Goal: Information Seeking & Learning: Learn about a topic

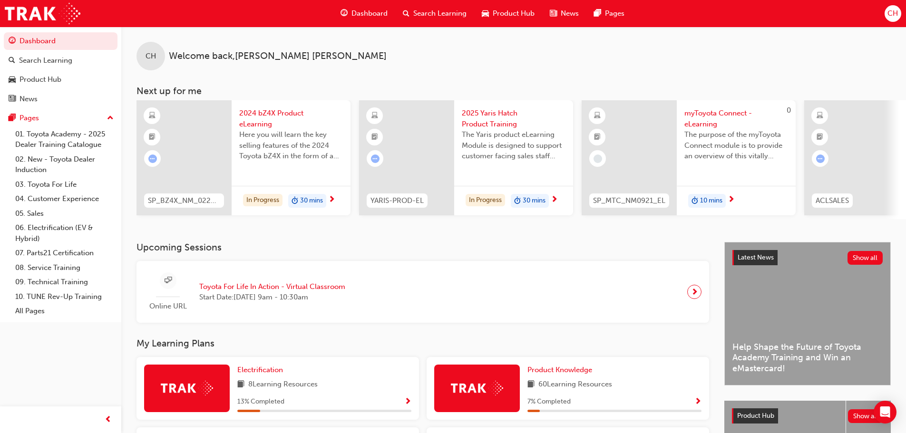
scroll to position [285, 0]
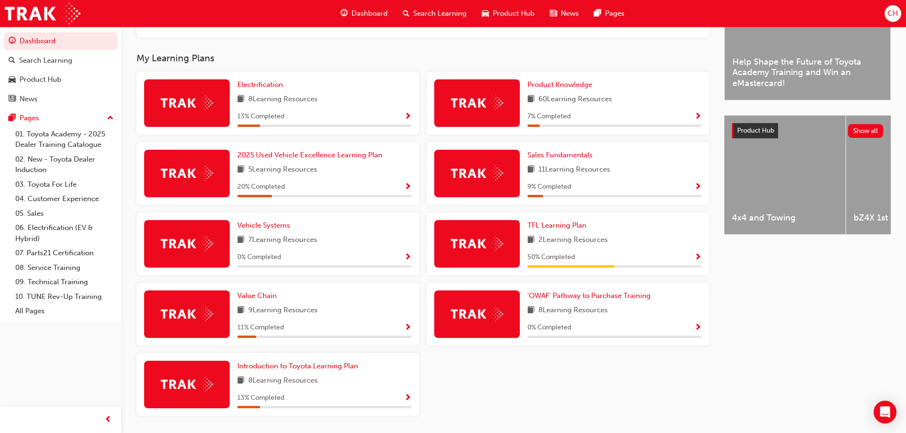
drag, startPoint x: 0, startPoint y: 0, endPoint x: 603, endPoint y: 222, distance: 642.3
click at [603, 222] on div "TFL Learning Plan 2 Learning Resources 50 % Completed" at bounding box center [567, 243] width 282 height 63
click at [595, 231] on div "TFL Learning Plan" at bounding box center [614, 225] width 174 height 11
click at [699, 262] on span "Show Progress" at bounding box center [697, 257] width 7 height 9
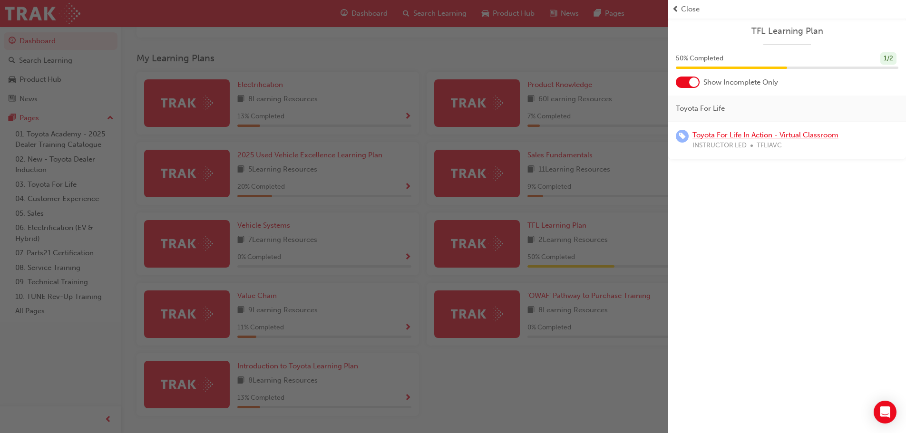
click at [757, 134] on link "Toyota For Life In Action - Virtual Classroom" at bounding box center [765, 135] width 146 height 9
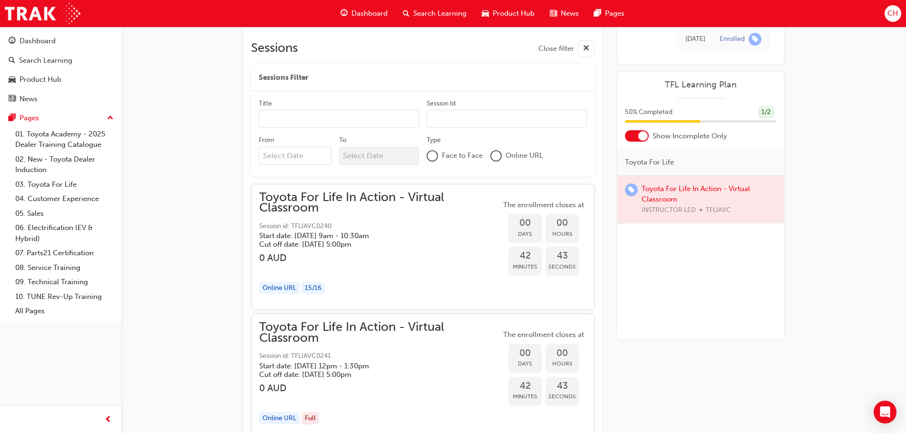
scroll to position [587, 0]
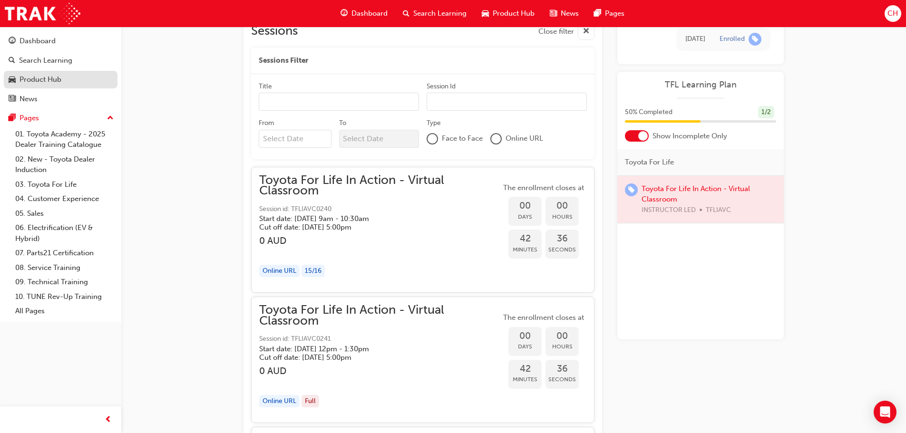
click at [54, 87] on link "Product Hub" at bounding box center [61, 80] width 114 height 18
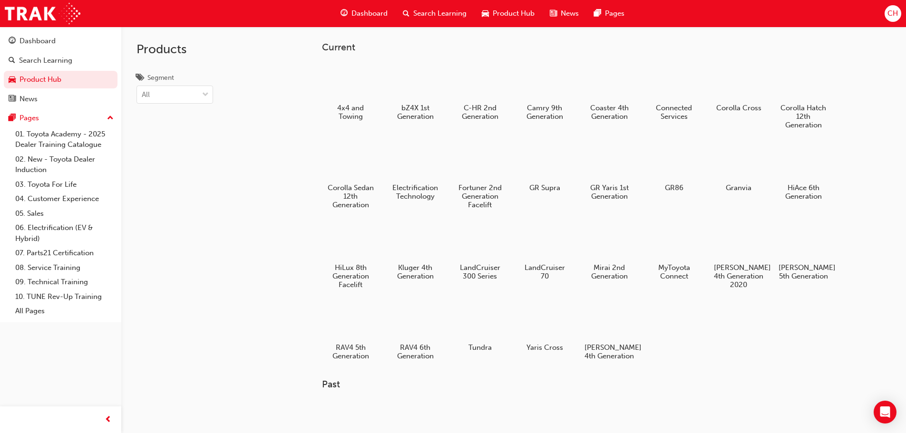
click at [371, 5] on div "Dashboard" at bounding box center [364, 13] width 62 height 19
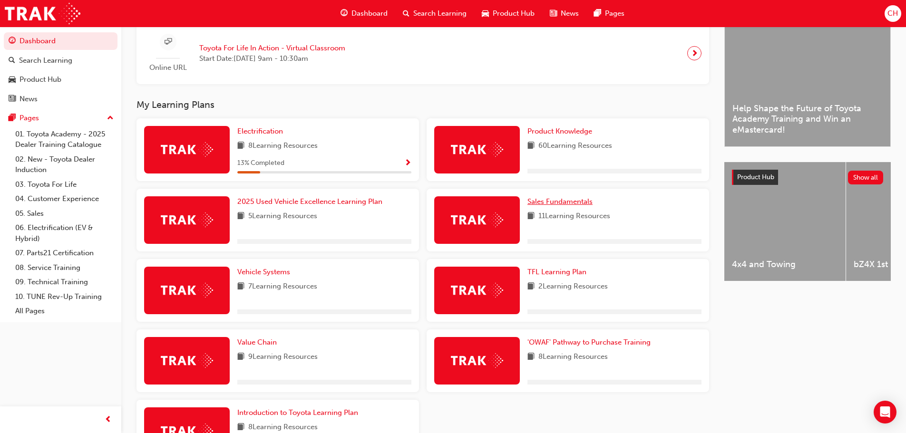
scroll to position [285, 0]
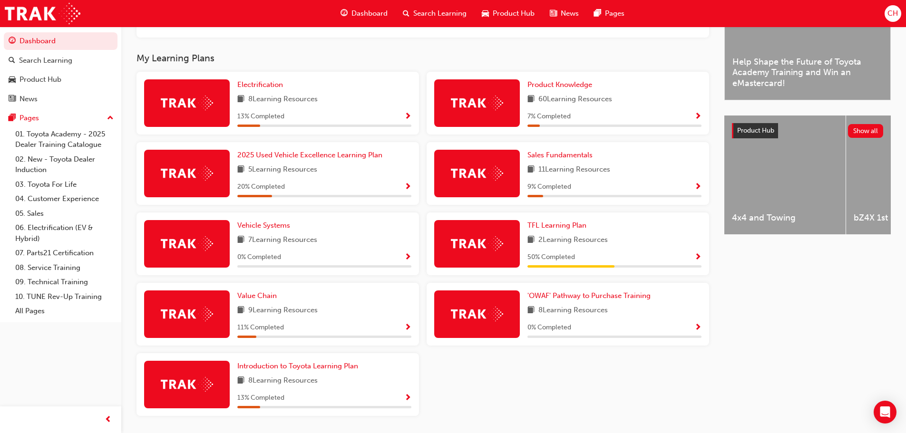
click at [695, 119] on span "Show Progress" at bounding box center [697, 117] width 7 height 9
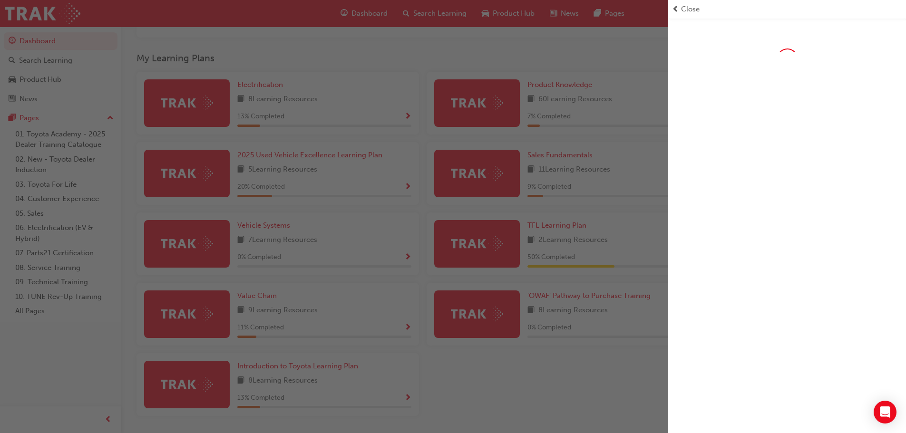
click at [366, 144] on div "button" at bounding box center [334, 216] width 668 height 433
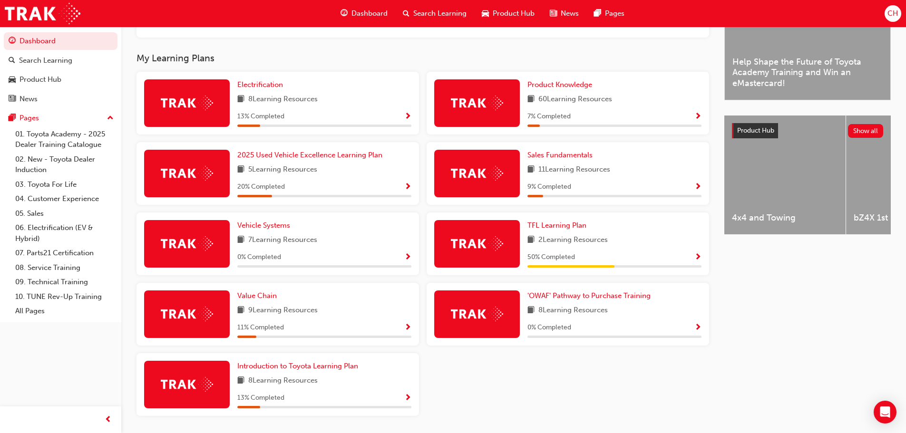
click at [406, 331] on span "Show Progress" at bounding box center [407, 328] width 7 height 9
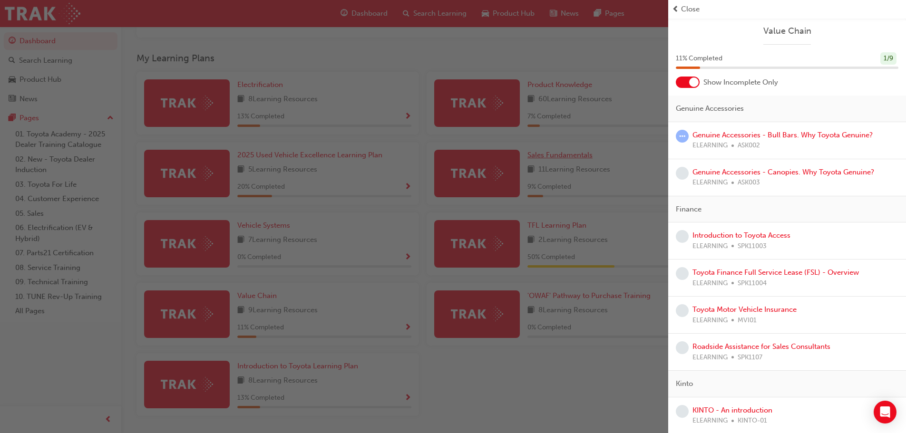
drag, startPoint x: 569, startPoint y: 151, endPoint x: 561, endPoint y: 157, distance: 9.8
click at [568, 152] on div "button" at bounding box center [334, 216] width 668 height 433
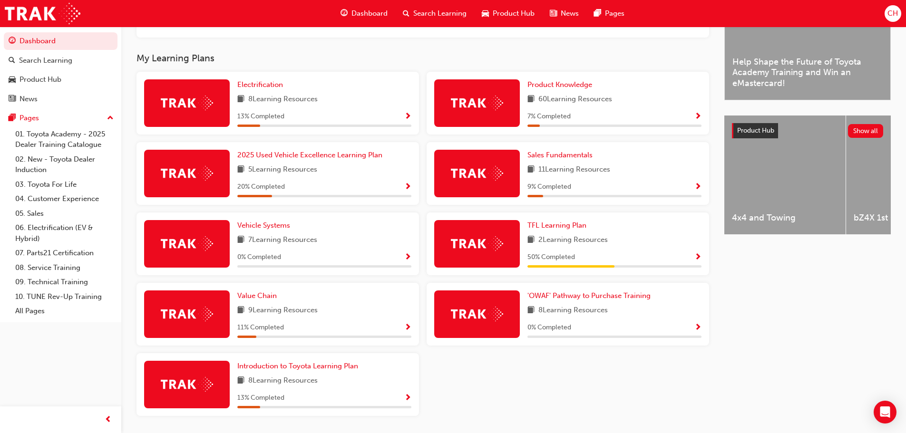
click at [702, 190] on div "Sales Fundamentals 11 Learning Resources 9 % Completed" at bounding box center [567, 173] width 282 height 63
click at [695, 191] on span "Show Progress" at bounding box center [697, 187] width 7 height 9
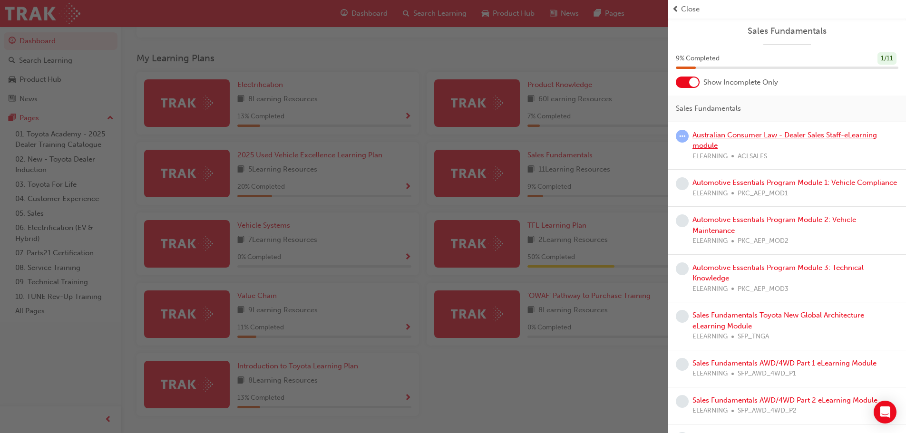
click at [728, 139] on link "Australian Consumer Law - Dealer Sales Staff-eLearning module" at bounding box center [784, 140] width 184 height 19
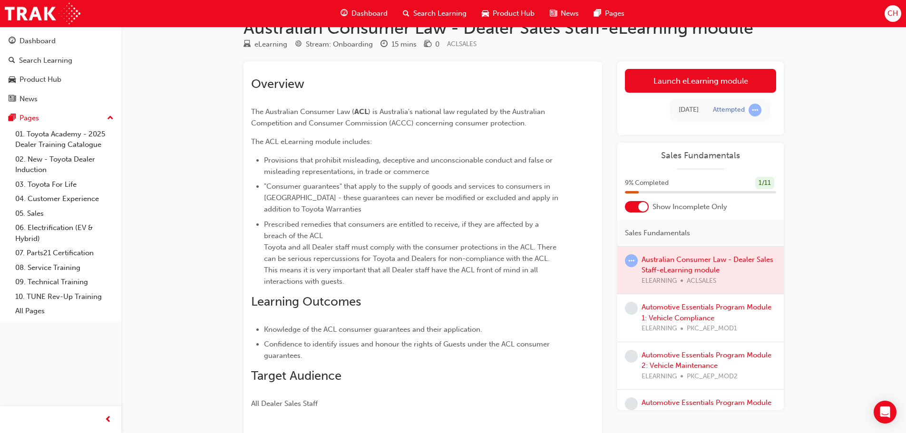
scroll to position [48, 0]
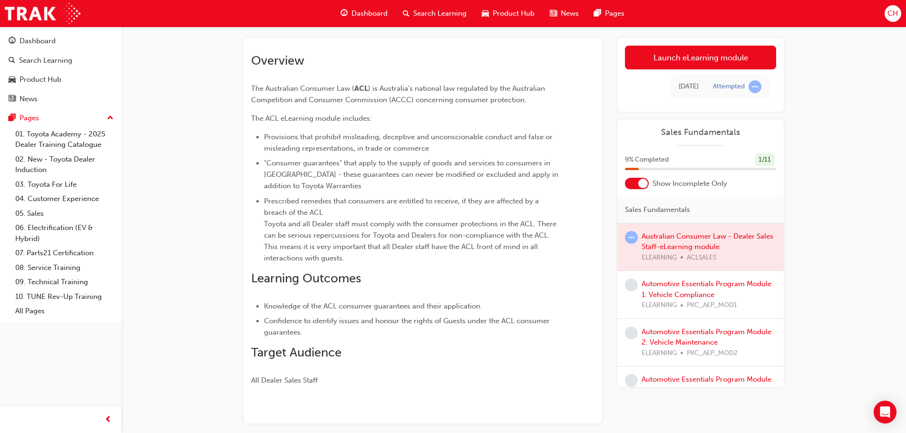
click at [665, 241] on div at bounding box center [700, 247] width 166 height 48
click at [687, 64] on link "Launch eLearning module" at bounding box center [700, 58] width 151 height 24
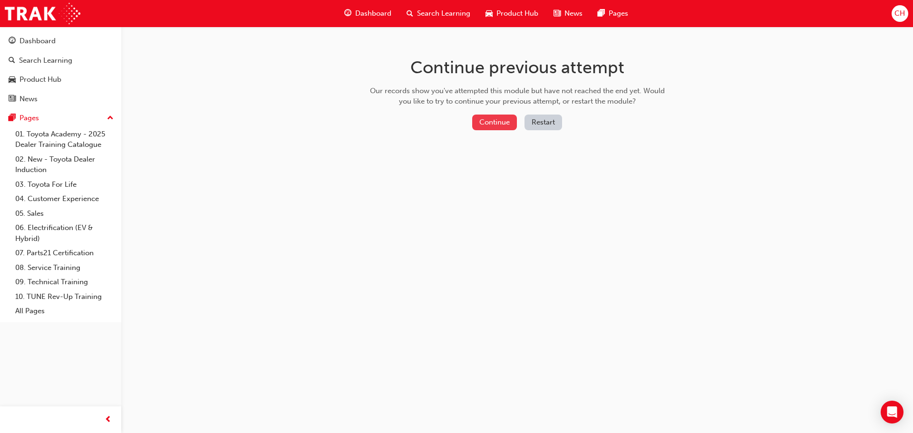
click at [494, 121] on button "Continue" at bounding box center [494, 123] width 45 height 16
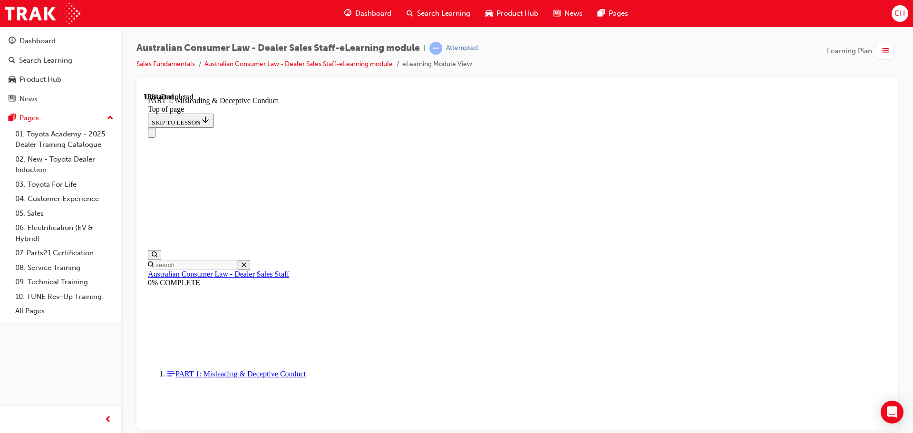
scroll to position [600, 0]
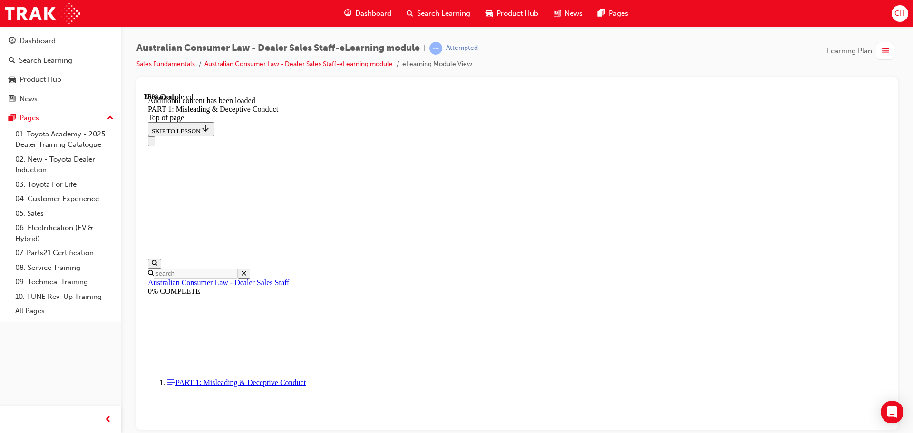
scroll to position [945, 0]
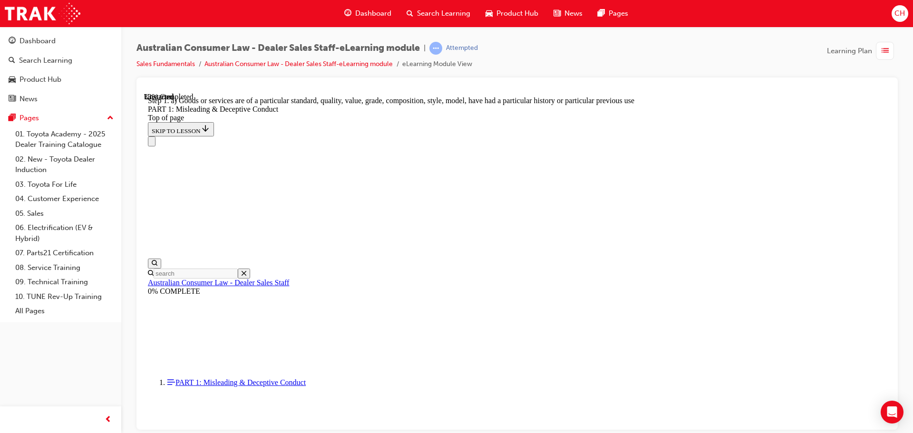
drag, startPoint x: 712, startPoint y: 350, endPoint x: 771, endPoint y: 285, distance: 87.5
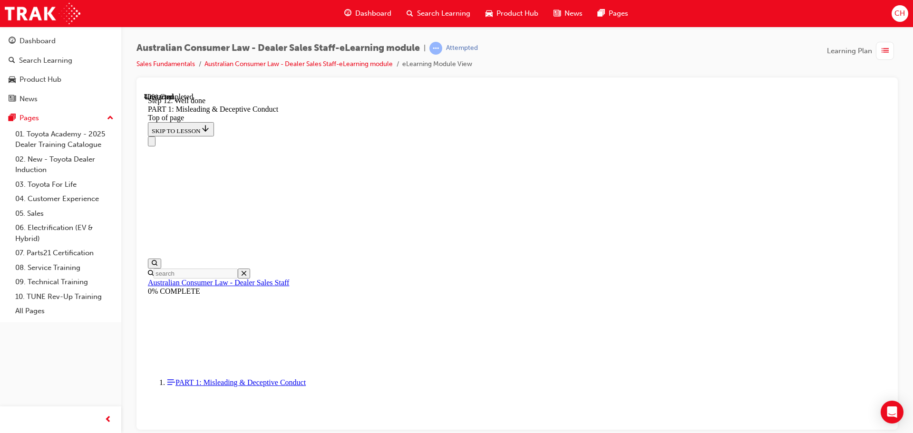
drag, startPoint x: 460, startPoint y: 364, endPoint x: 472, endPoint y: 360, distance: 12.2
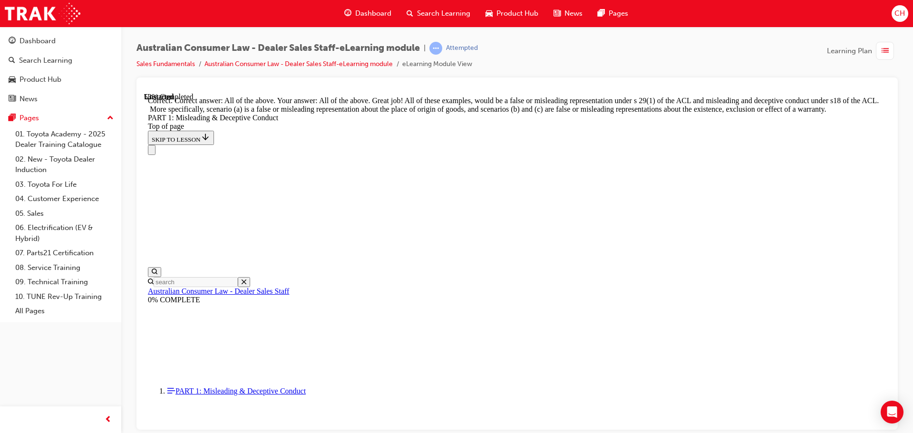
scroll to position [1639, 0]
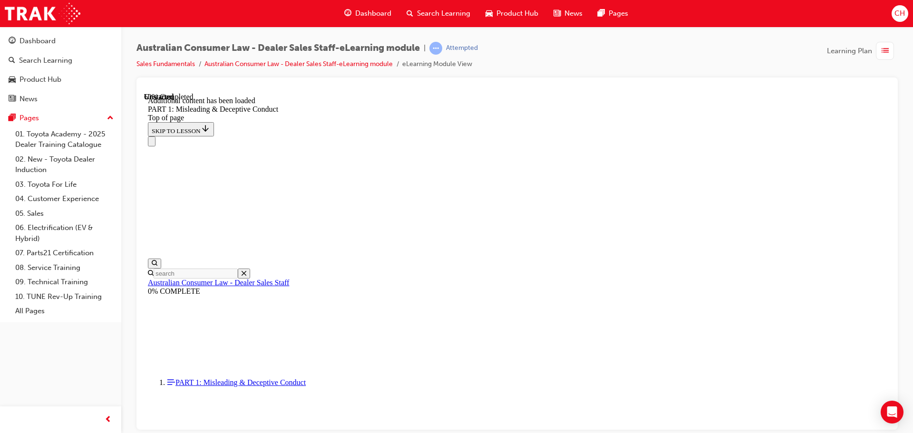
scroll to position [1876, 0]
drag, startPoint x: 505, startPoint y: 245, endPoint x: 556, endPoint y: 309, distance: 81.2
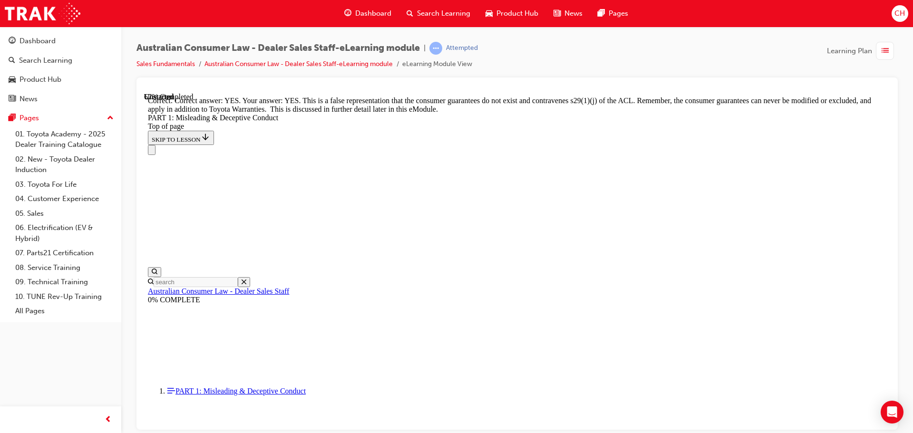
scroll to position [1971, 0]
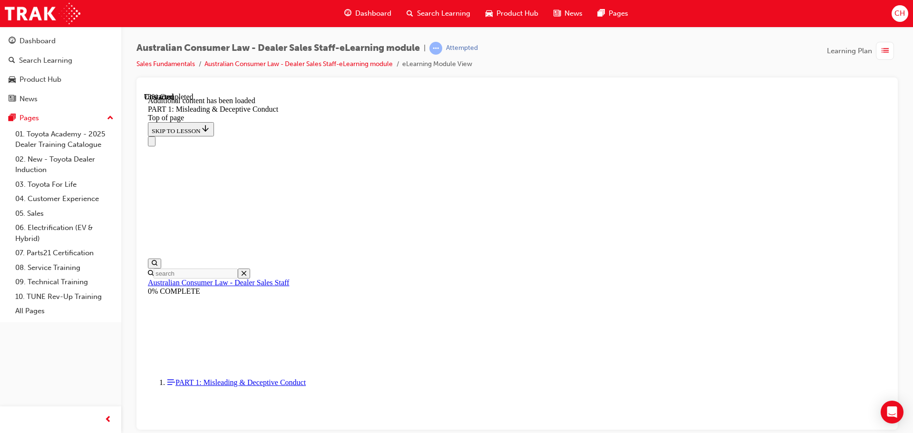
scroll to position [2323, 0]
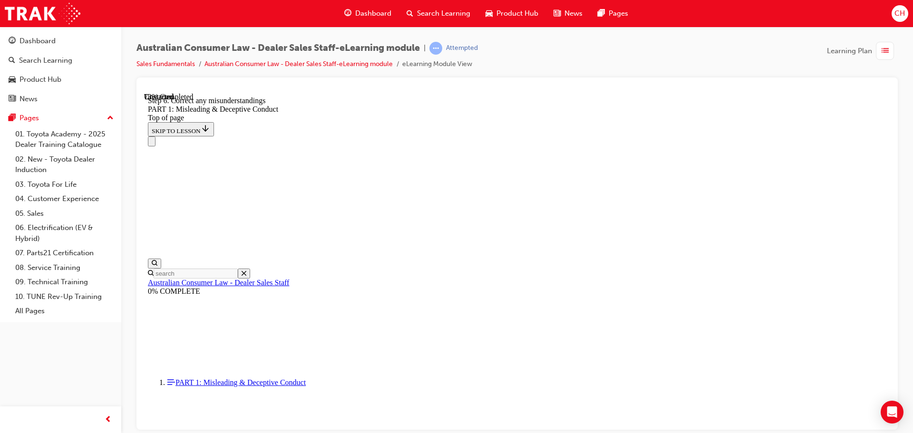
drag, startPoint x: 749, startPoint y: 283, endPoint x: 700, endPoint y: 332, distance: 68.9
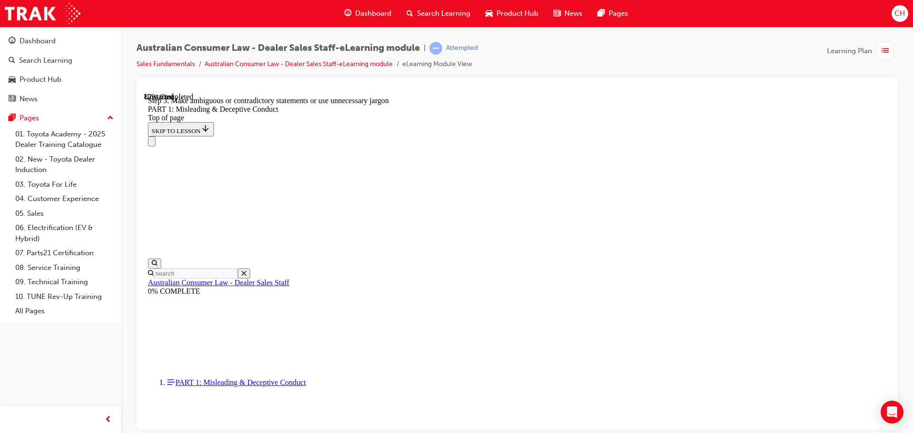
drag, startPoint x: 803, startPoint y: 297, endPoint x: 795, endPoint y: 309, distance: 14.4
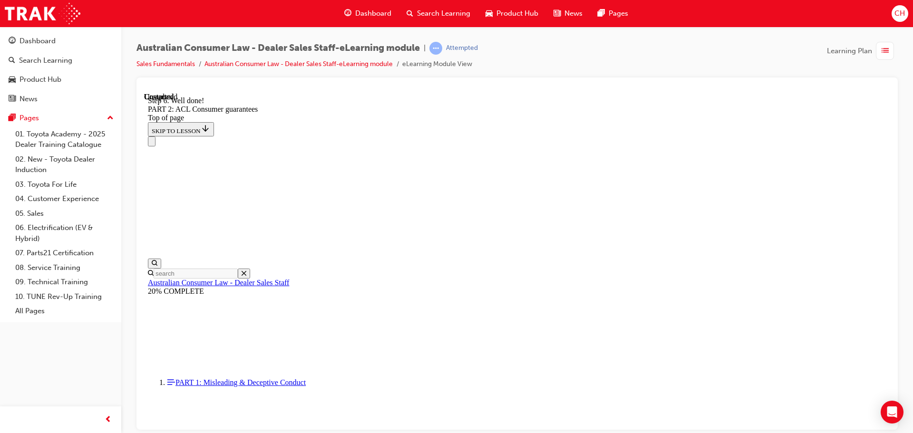
scroll to position [29, 0]
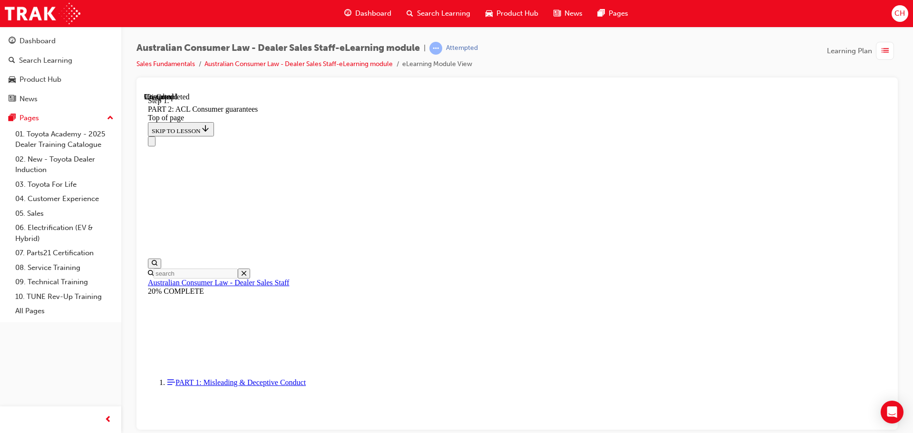
scroll to position [1541, 0]
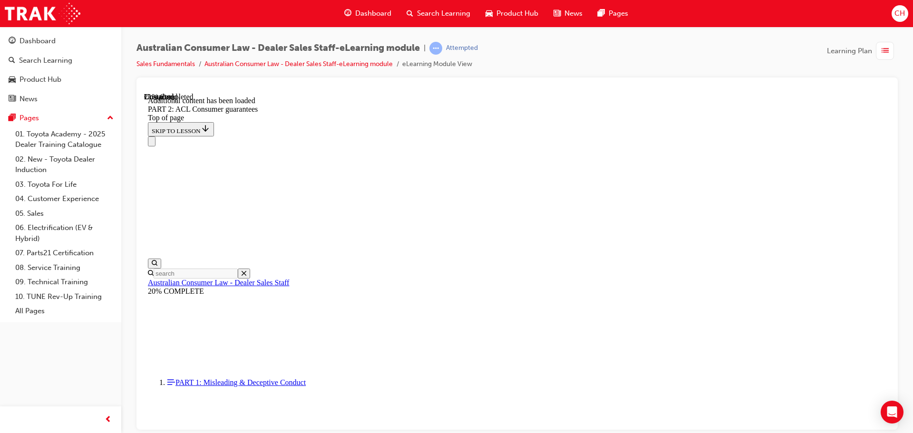
scroll to position [2402, 0]
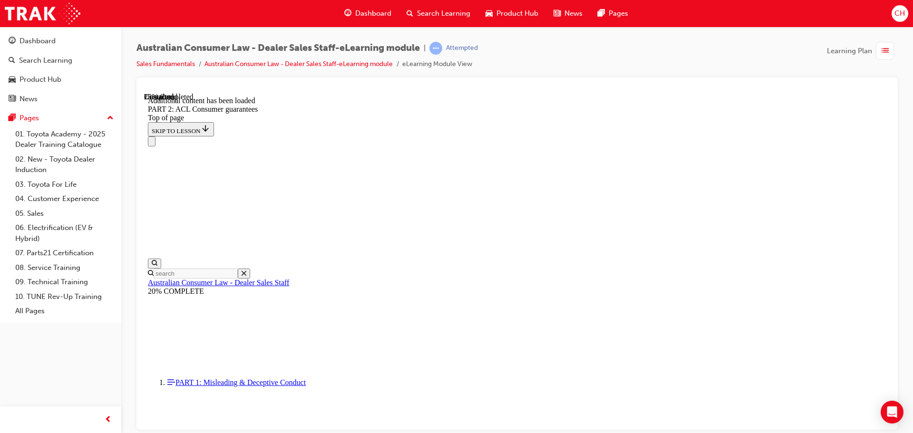
scroll to position [2798, 0]
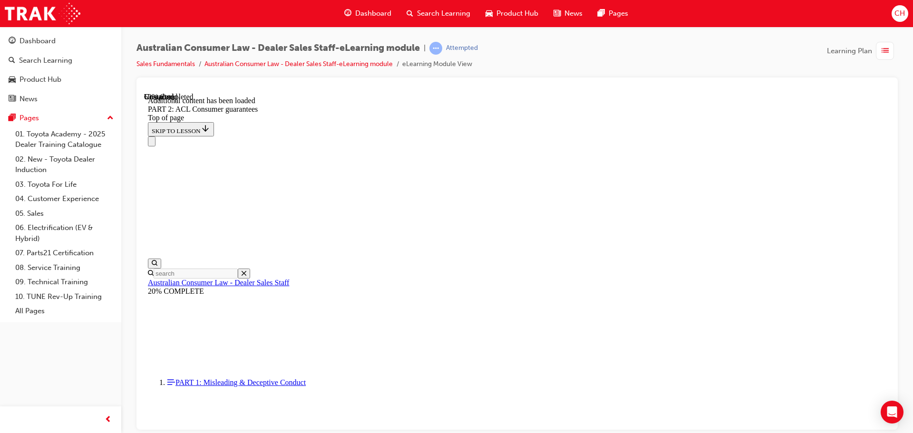
scroll to position [5948, 0]
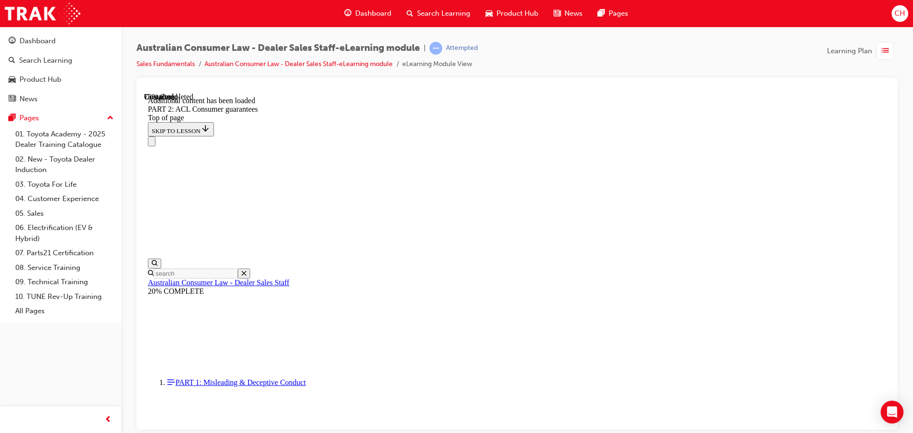
scroll to position [7834, 0]
drag, startPoint x: 575, startPoint y: 352, endPoint x: 696, endPoint y: 317, distance: 126.7
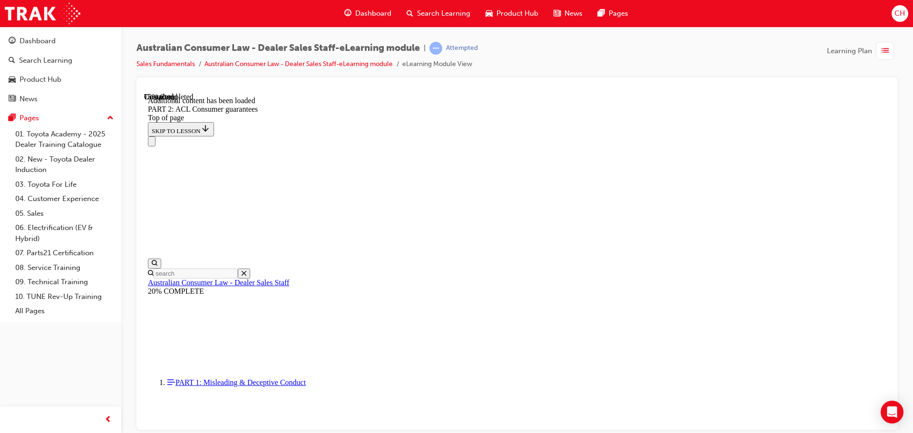
scroll to position [8071, 0]
drag, startPoint x: 441, startPoint y: 269, endPoint x: 640, endPoint y: 218, distance: 205.4
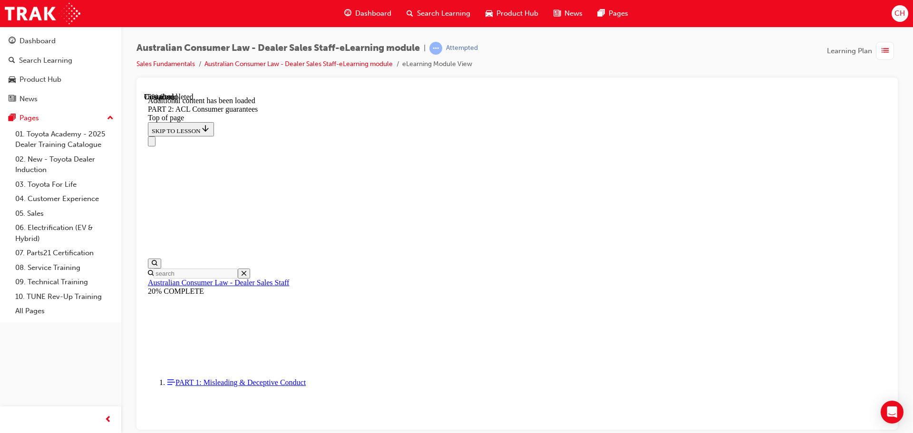
drag, startPoint x: 605, startPoint y: 234, endPoint x: 586, endPoint y: 236, distance: 19.1
drag, startPoint x: 460, startPoint y: 261, endPoint x: 488, endPoint y: 256, distance: 28.4
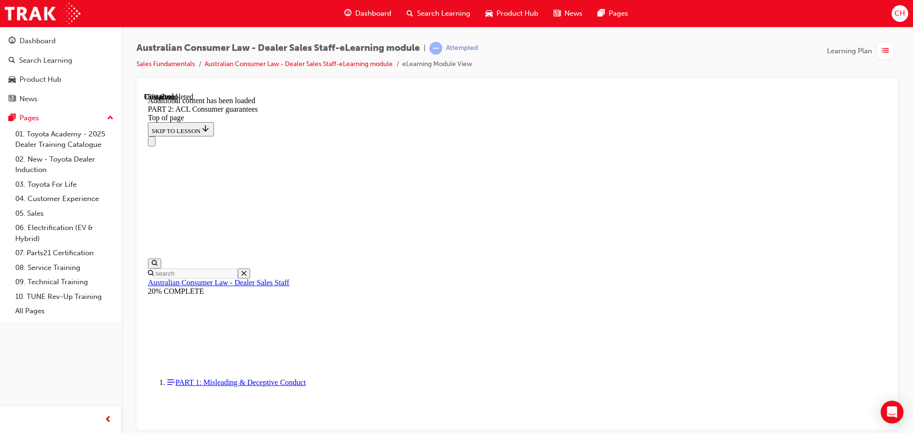
drag, startPoint x: 385, startPoint y: 273, endPoint x: 418, endPoint y: 268, distance: 33.2
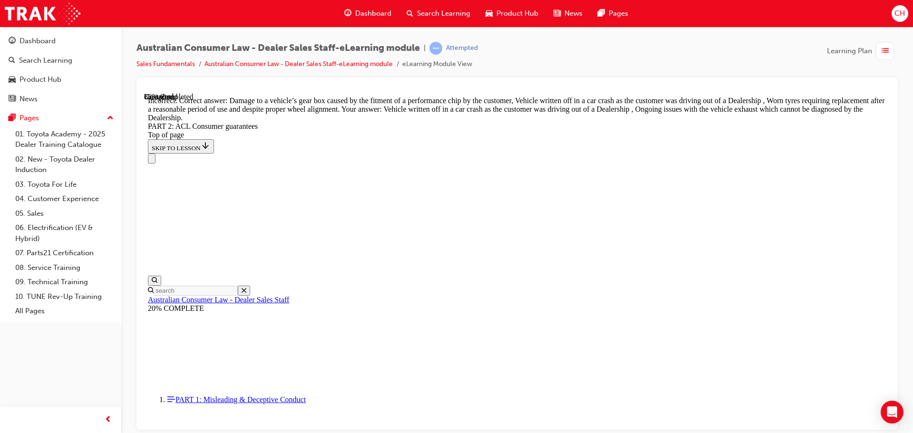
scroll to position [9425, 0]
drag, startPoint x: 513, startPoint y: 239, endPoint x: 505, endPoint y: 233, distance: 10.0
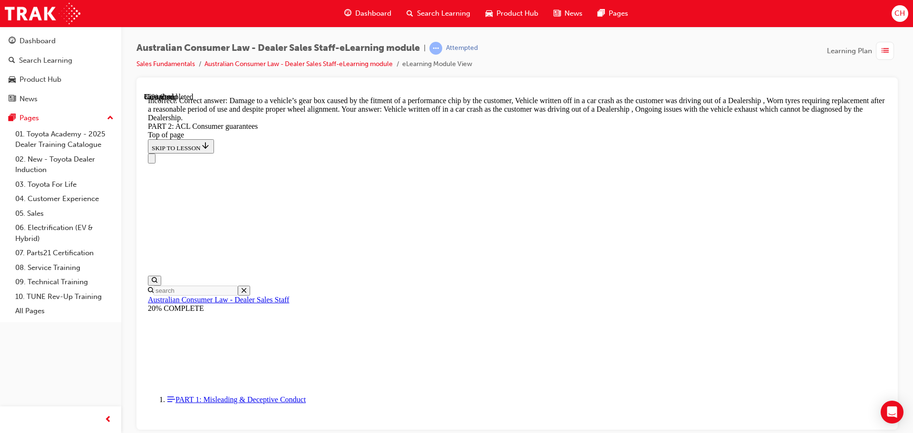
drag, startPoint x: 507, startPoint y: 171, endPoint x: 491, endPoint y: 207, distance: 39.6
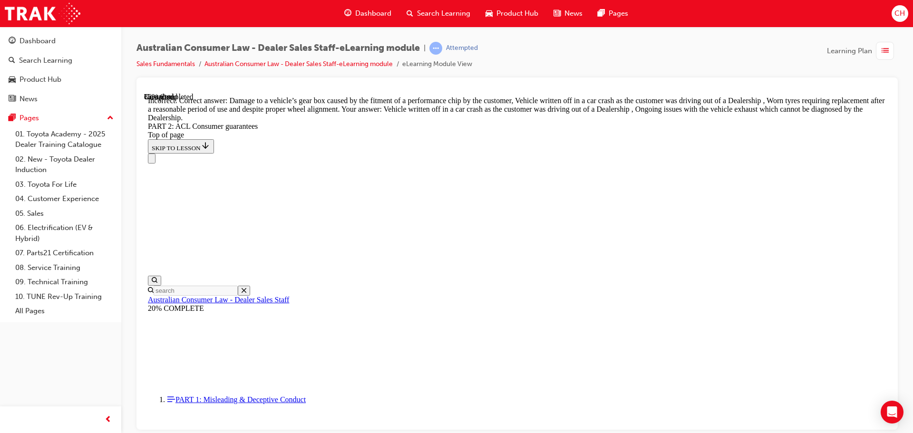
scroll to position [9370, 0]
drag, startPoint x: 506, startPoint y: 148, endPoint x: 489, endPoint y: 172, distance: 29.3
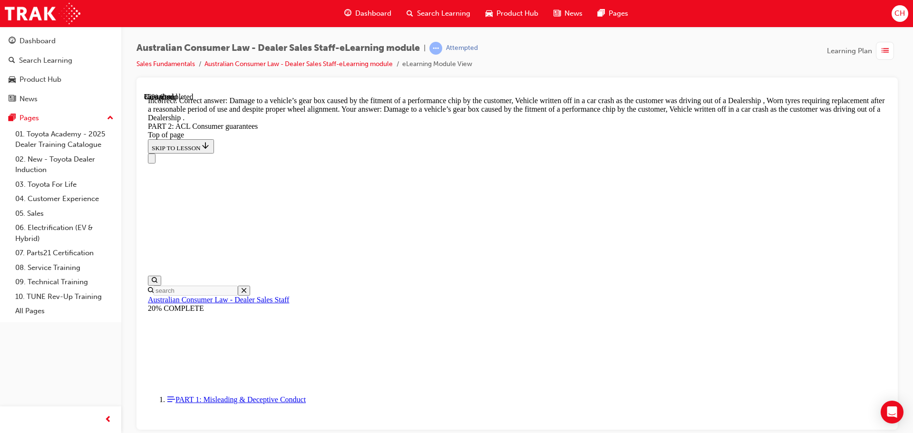
drag, startPoint x: 501, startPoint y: 225, endPoint x: 458, endPoint y: 196, distance: 51.4
drag, startPoint x: 472, startPoint y: 119, endPoint x: 467, endPoint y: 130, distance: 12.5
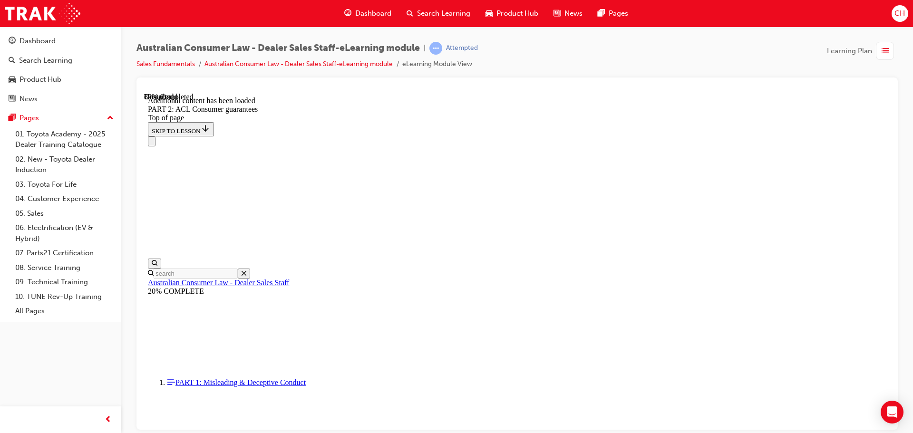
scroll to position [10365, 0]
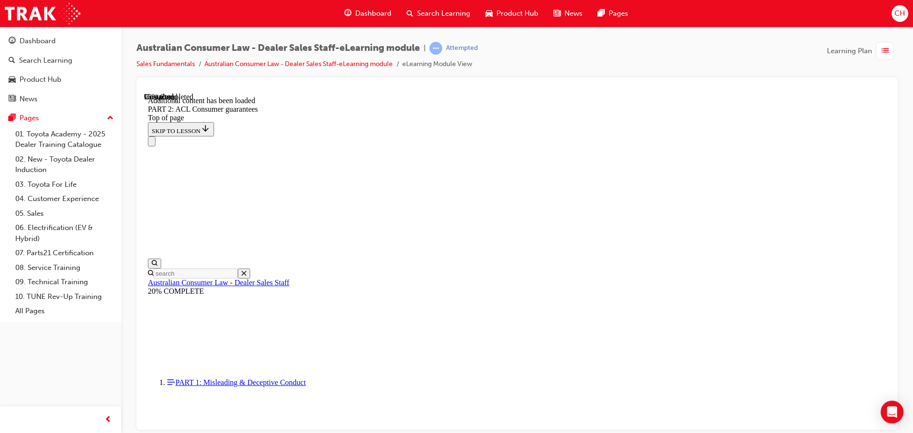
scroll to position [11349, 0]
drag, startPoint x: 607, startPoint y: 218, endPoint x: 566, endPoint y: 248, distance: 50.3
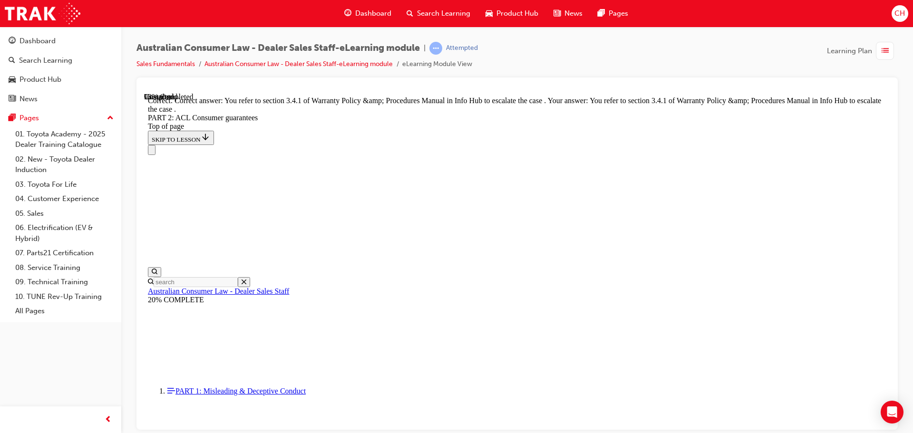
scroll to position [11882, 0]
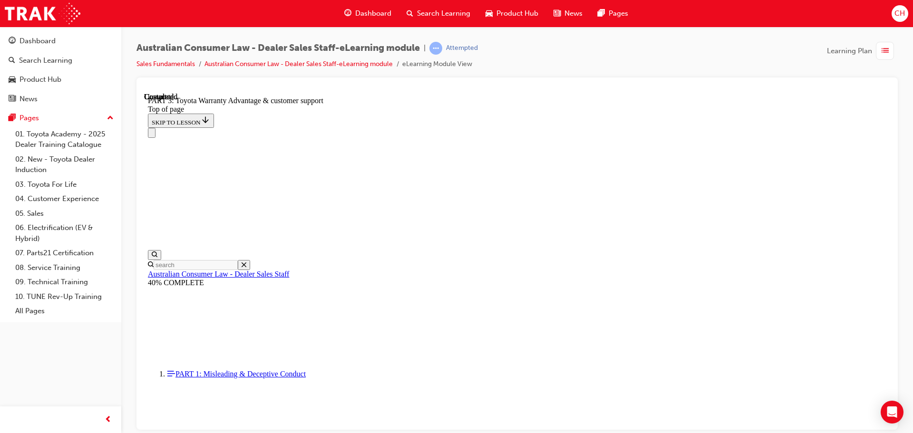
click at [905, 0] on html "Your version of Internet Explorer is outdated and not supported. Please upgrade…" at bounding box center [456, 216] width 913 height 433
